Goal: Task Accomplishment & Management: Manage account settings

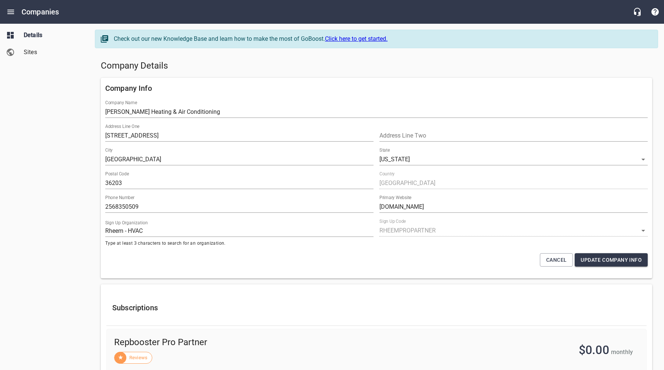
select select "62"
click at [454, 71] on h5 "Company Details" at bounding box center [377, 66] width 552 height 12
click at [25, 52] on span "Sites" at bounding box center [52, 52] width 56 height 9
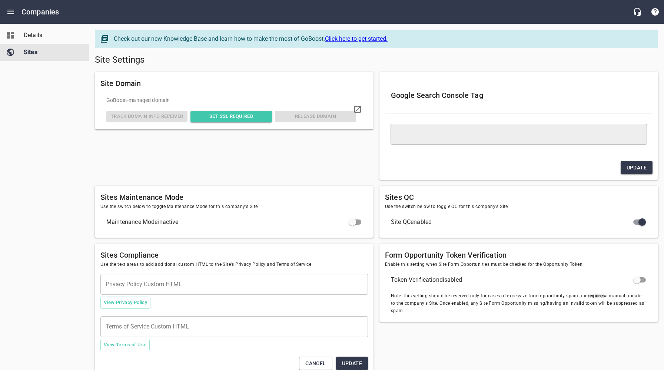
type textarea "<meta name="google-site-verification" content="o35WLkAVhgc25MFFt5Ql-tE27LLI1S_E…"
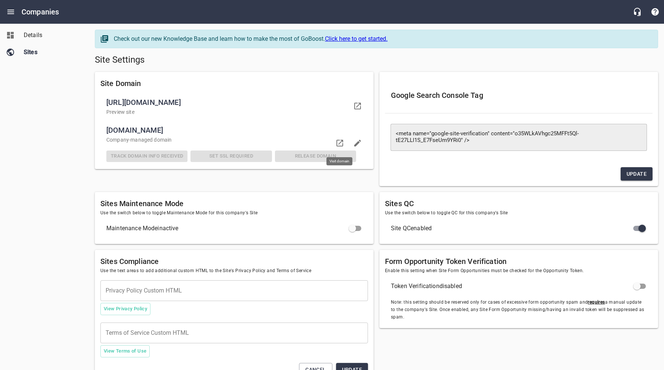
click at [341, 143] on icon at bounding box center [339, 143] width 9 height 9
click at [53, 170] on div "Details Sites" at bounding box center [44, 185] width 89 height 370
drag, startPoint x: 37, startPoint y: 33, endPoint x: 57, endPoint y: 52, distance: 26.7
click at [37, 33] on span "Details" at bounding box center [52, 35] width 56 height 9
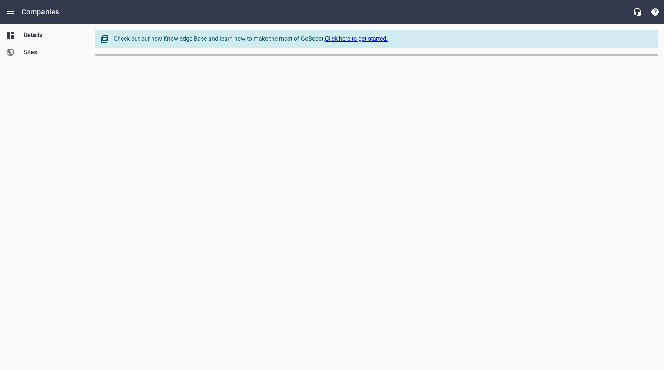
select select "62"
